Goal: Task Accomplishment & Management: Use online tool/utility

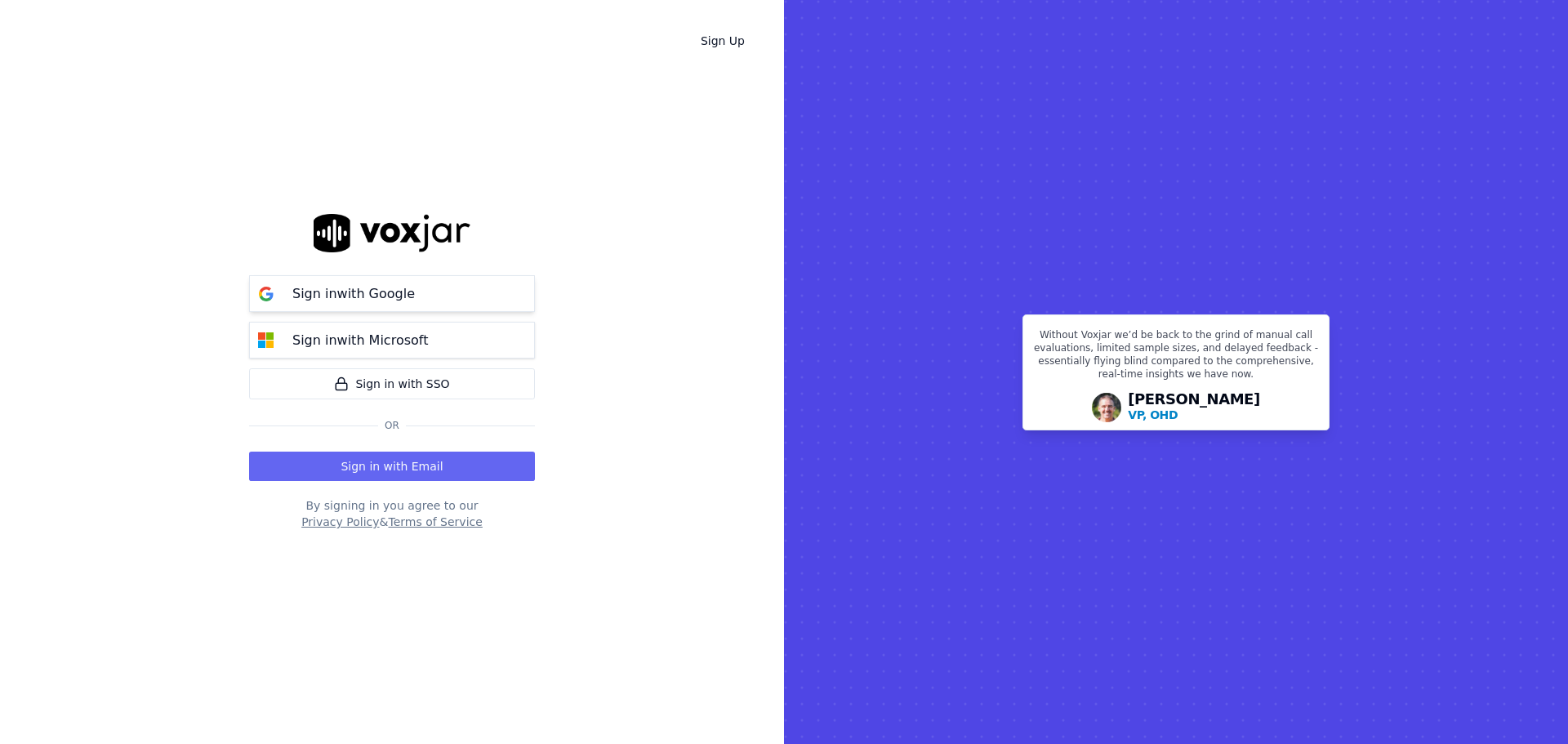
click at [379, 290] on p "Sign in with Google" at bounding box center [354, 293] width 123 height 20
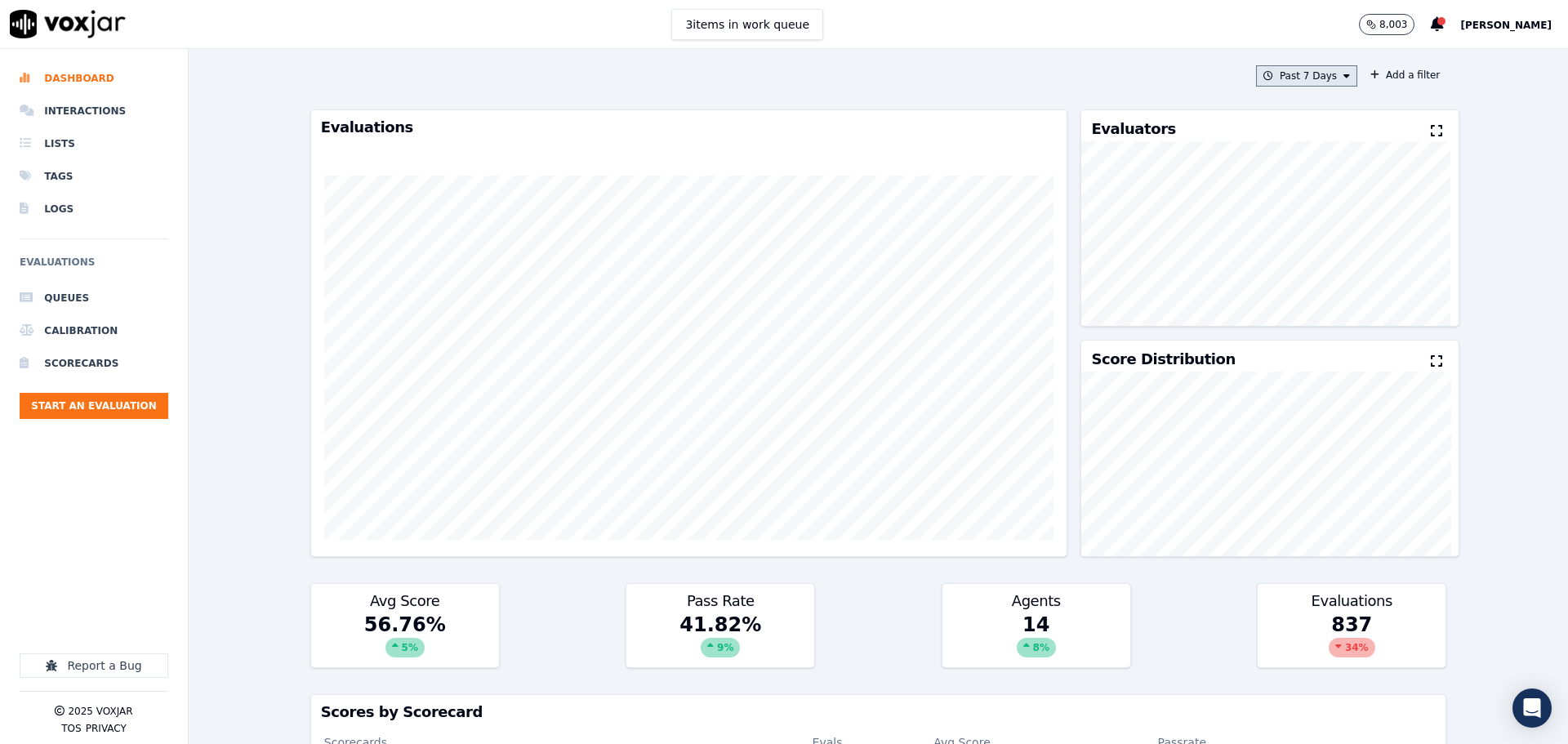
click at [1315, 83] on button "Past 7 Days" at bounding box center [1306, 75] width 101 height 21
click at [1291, 101] on div "Custom" at bounding box center [1301, 106] width 37 height 13
click at [1310, 136] on input "From" at bounding box center [1277, 137] width 142 height 36
type input "2025-08-24T00:00"
click at [1293, 108] on label "From" at bounding box center [1277, 106] width 142 height 13
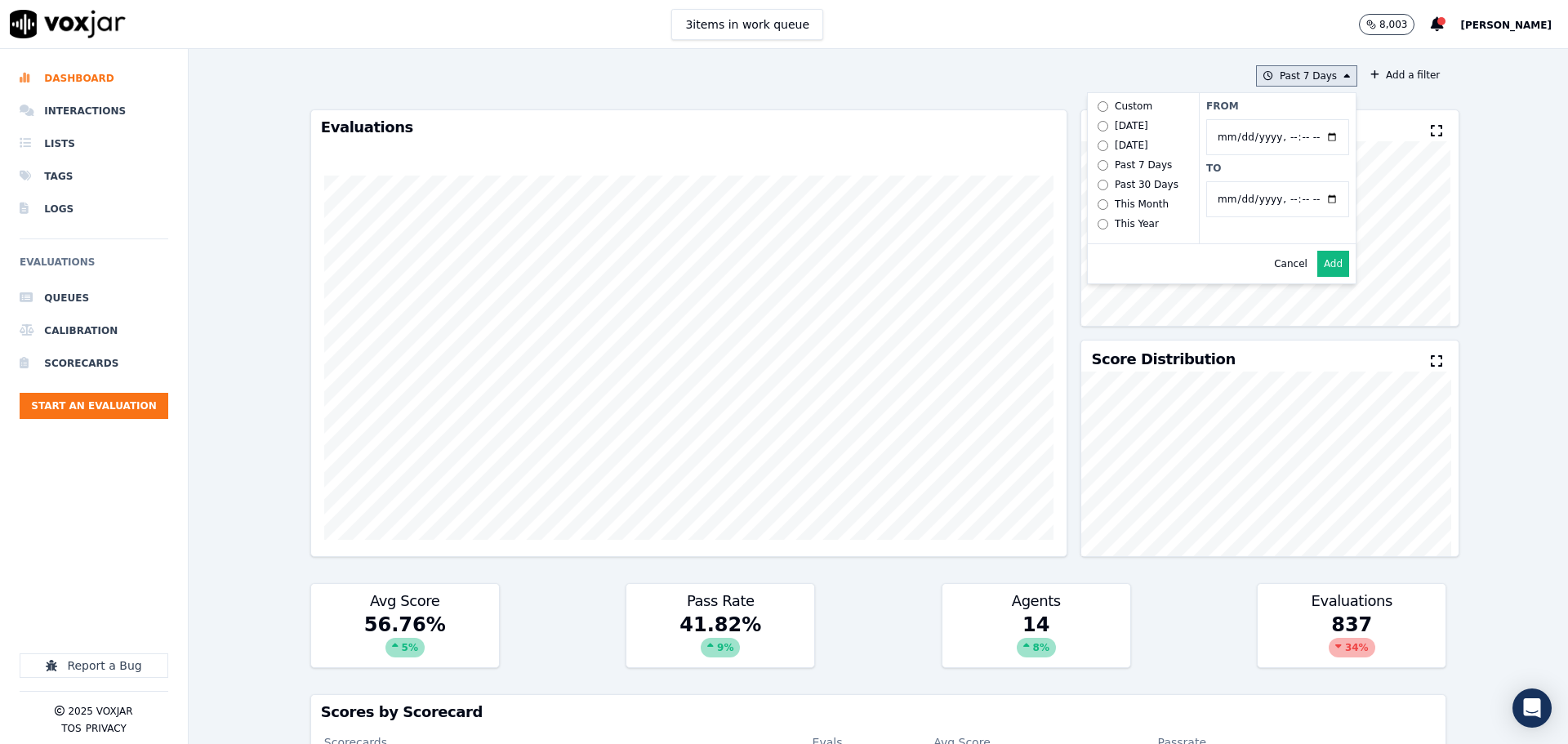
click at [1293, 119] on input "From" at bounding box center [1277, 137] width 142 height 36
click at [1315, 197] on input "To" at bounding box center [1277, 199] width 142 height 36
type input "2025-08-30T23:59"
click at [1309, 163] on label "To" at bounding box center [1277, 169] width 142 height 13
click at [1309, 182] on input "To" at bounding box center [1277, 199] width 142 height 36
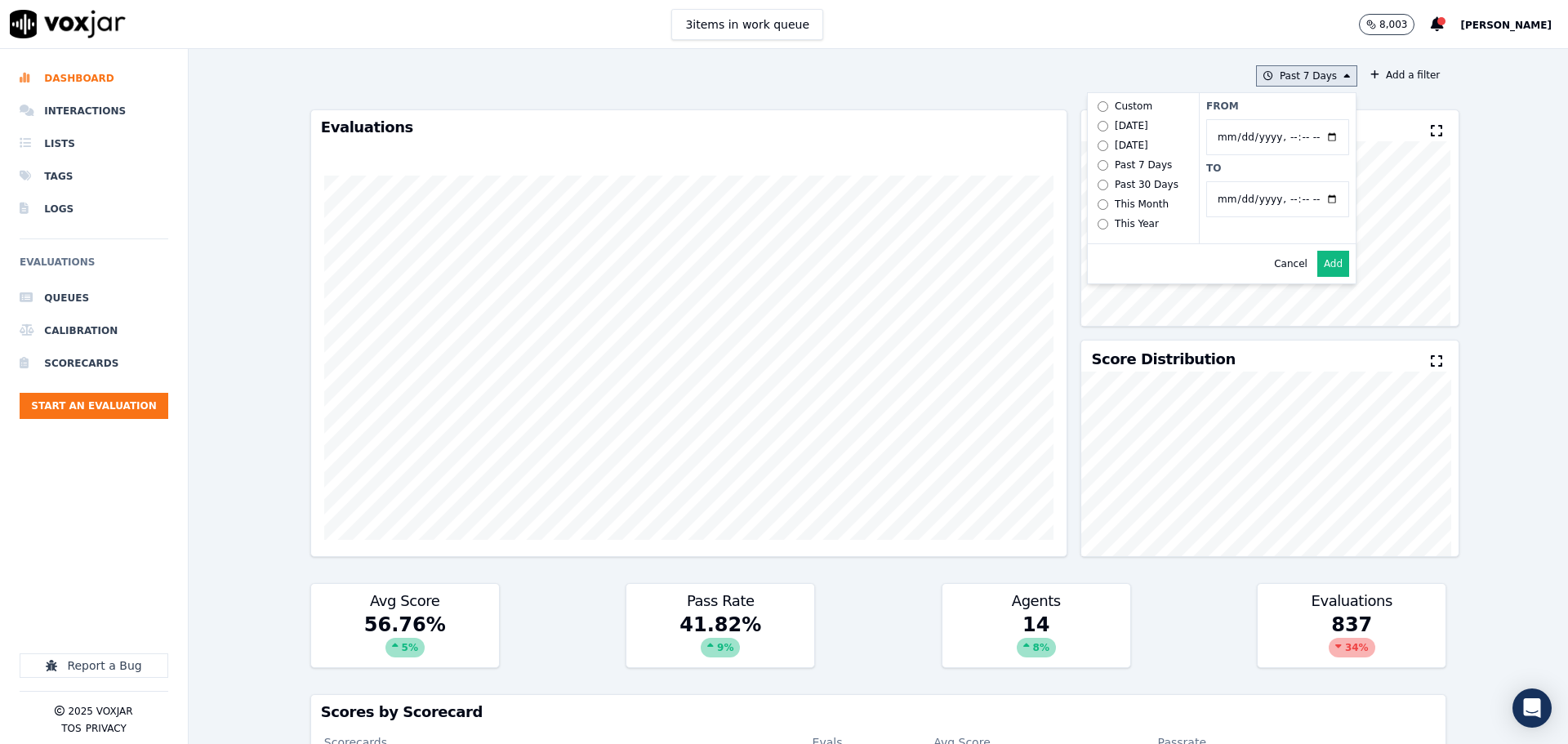
click at [1321, 277] on button "Add" at bounding box center [1332, 264] width 32 height 26
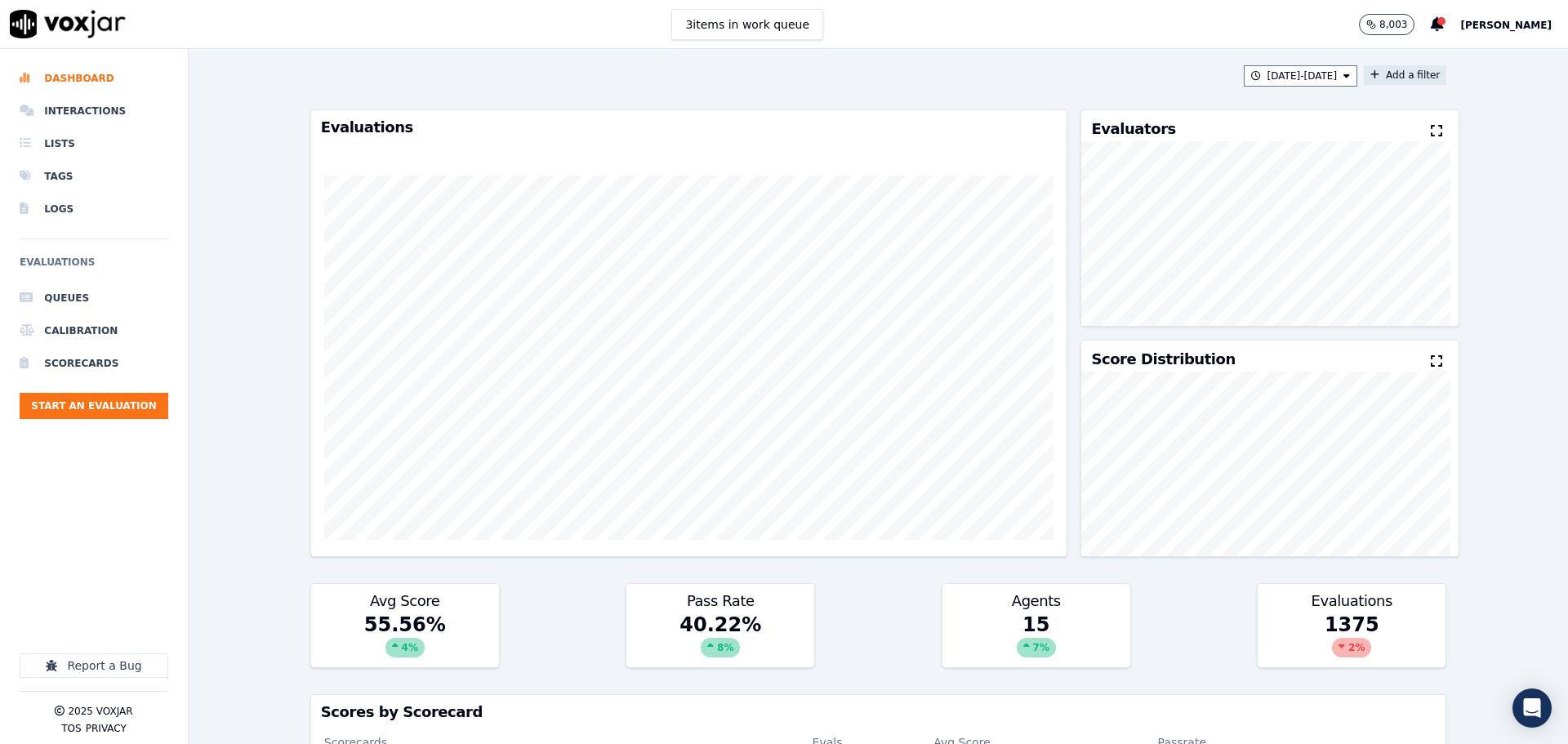
click at [1384, 79] on button "Add a filter" at bounding box center [1404, 74] width 83 height 20
click at [1052, 159] on button "Fields" at bounding box center [1083, 153] width 156 height 28
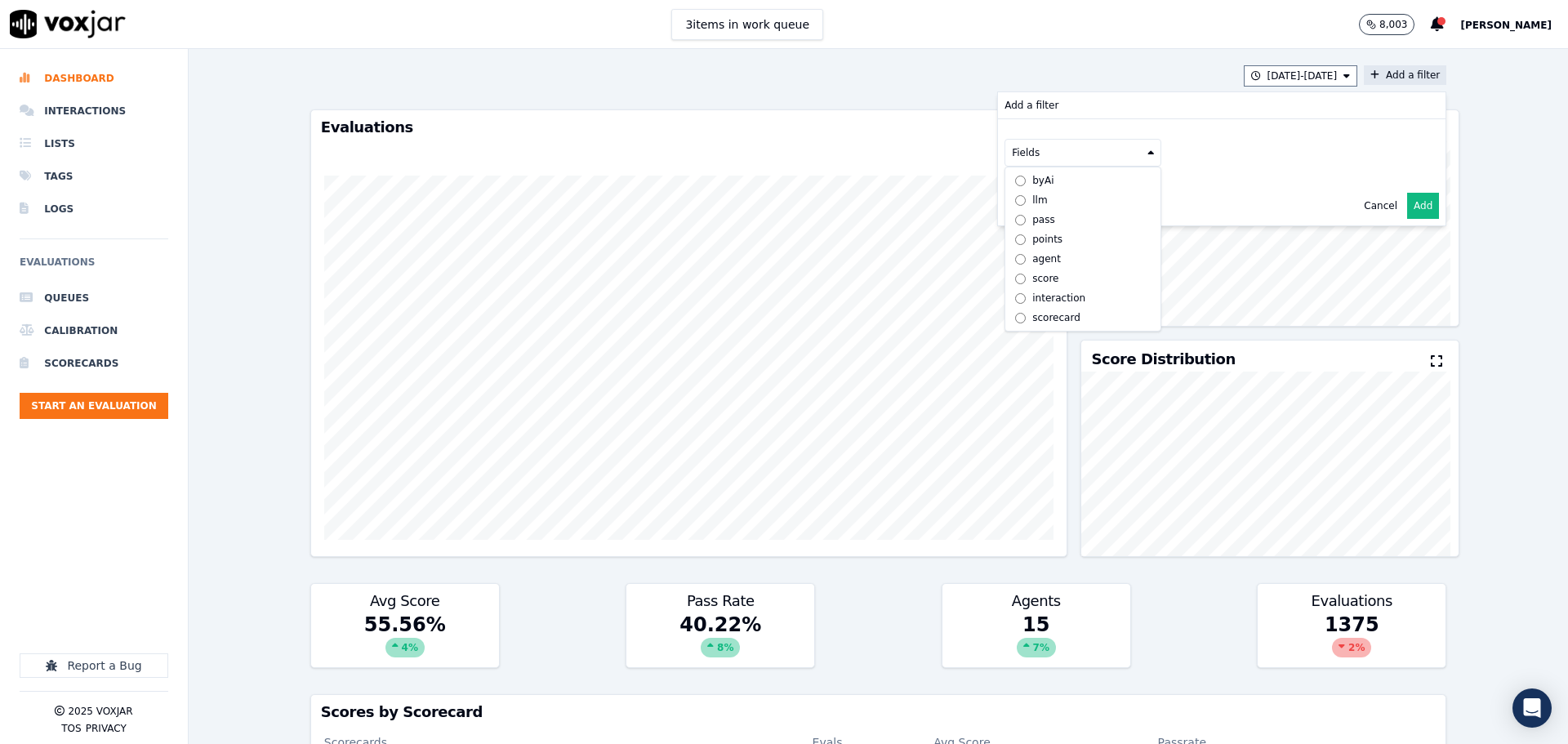
scroll to position [12, 0]
click at [1038, 311] on div "scorecard" at bounding box center [1056, 318] width 48 height 13
drag, startPoint x: 1096, startPoint y: 177, endPoint x: 1092, endPoint y: 185, distance: 8.9
click at [1093, 181] on button "Fields" at bounding box center [1102, 187] width 156 height 28
click at [1070, 219] on label "title" at bounding box center [1102, 214] width 149 height 20
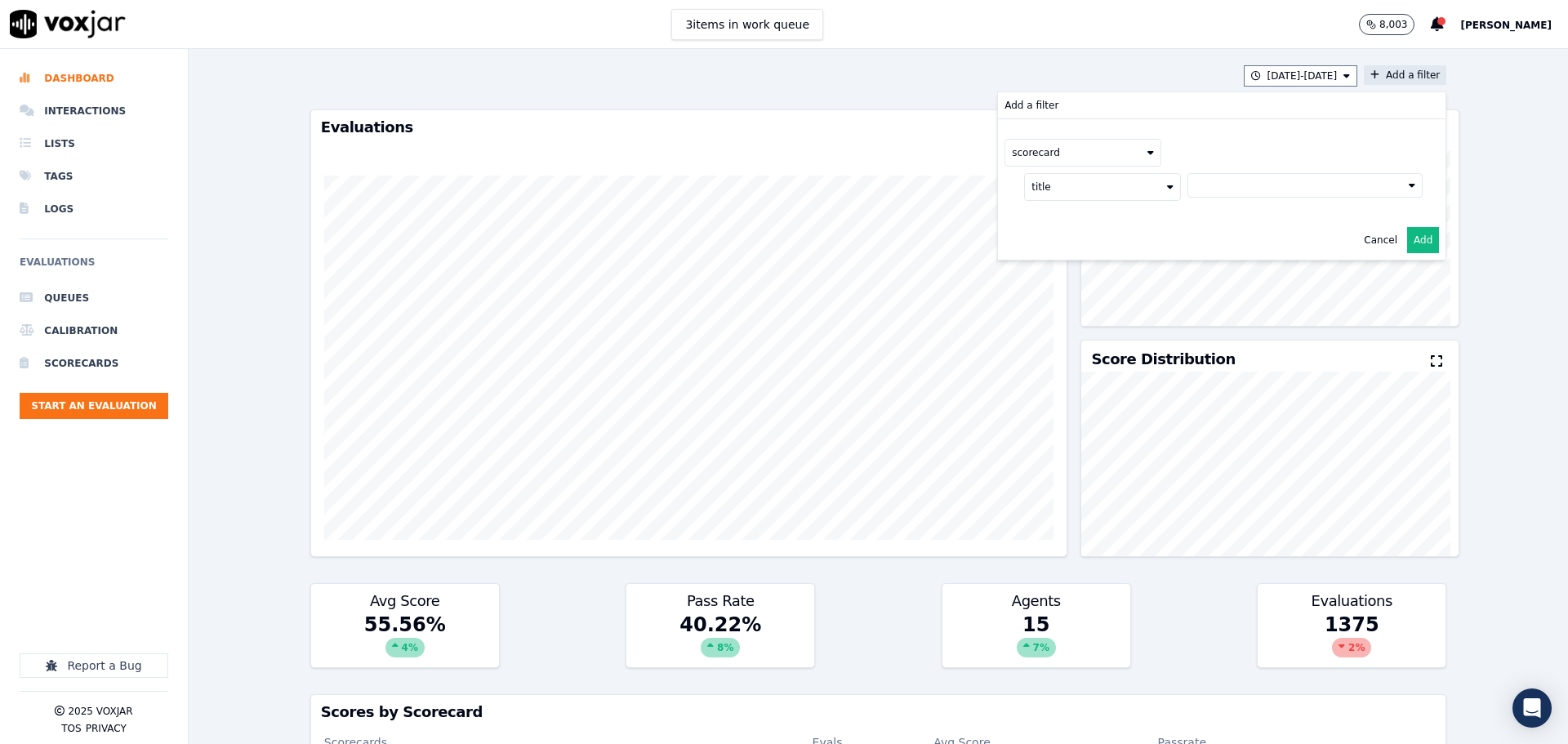
click at [1192, 180] on button at bounding box center [1304, 185] width 236 height 24
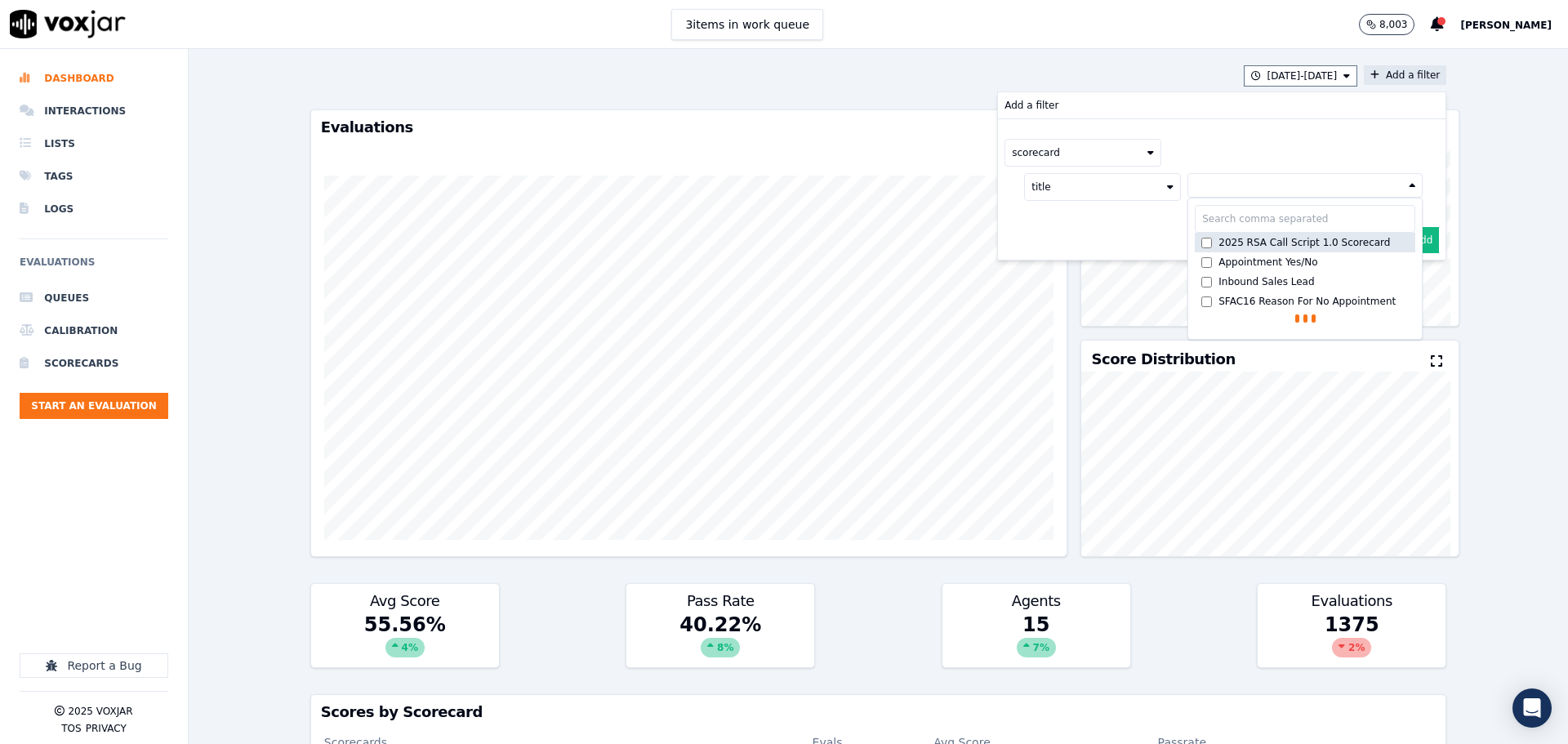
click at [1222, 244] on div "2025 RSA Call Script 1.0 Scorecard" at bounding box center [1304, 242] width 171 height 13
click at [1407, 274] on button "Add" at bounding box center [1423, 279] width 32 height 26
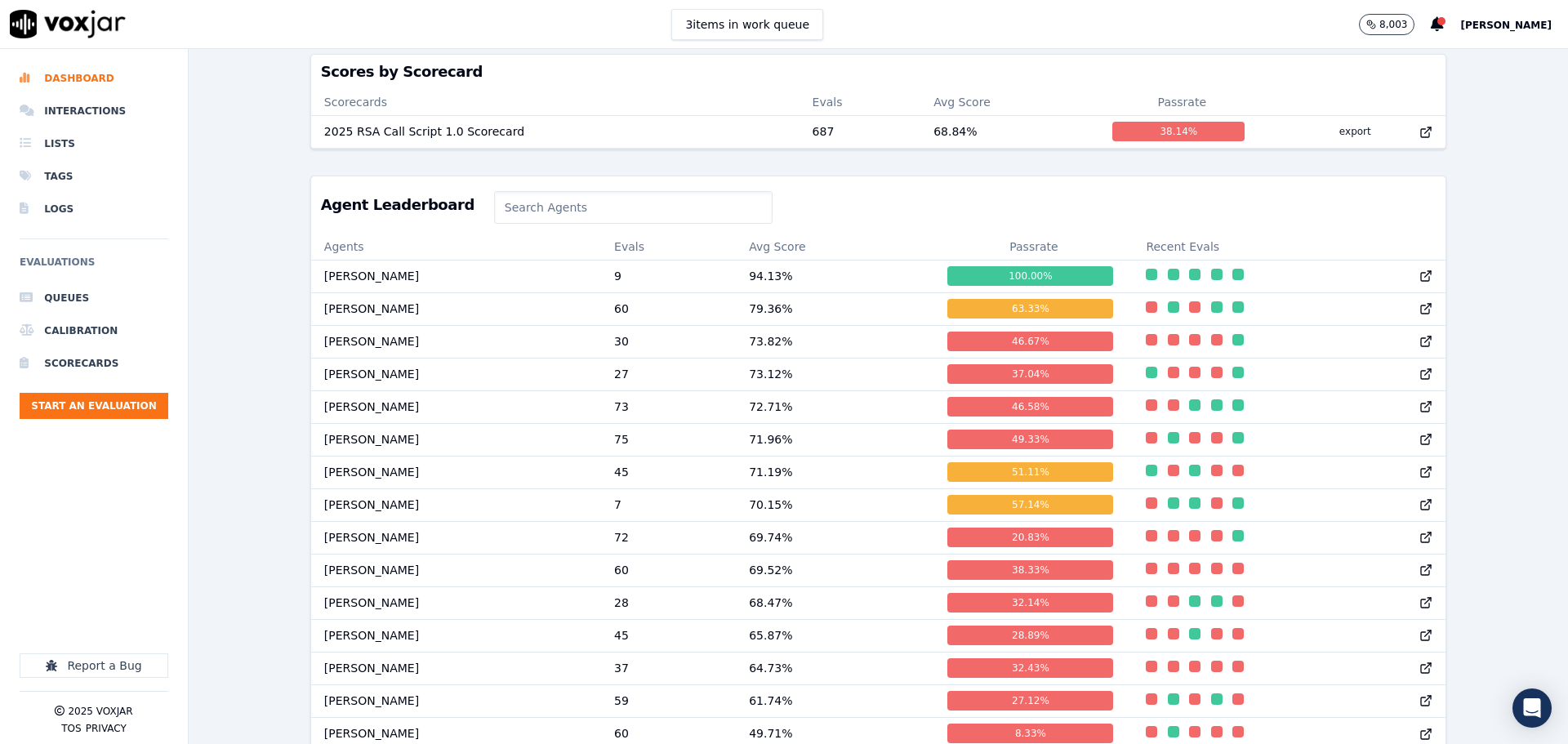
scroll to position [729, 0]
